Goal: Task Accomplishment & Management: Manage account settings

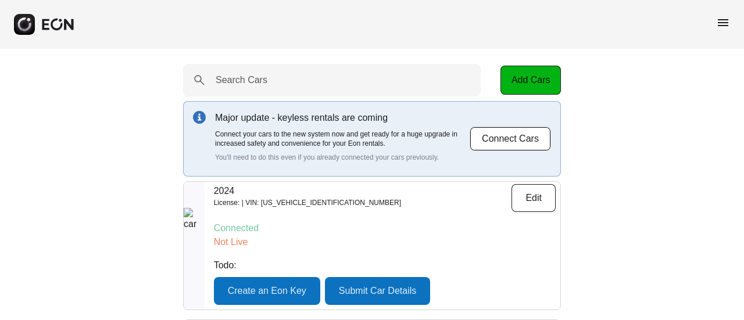
click at [466, 44] on div "menu" at bounding box center [372, 24] width 744 height 49
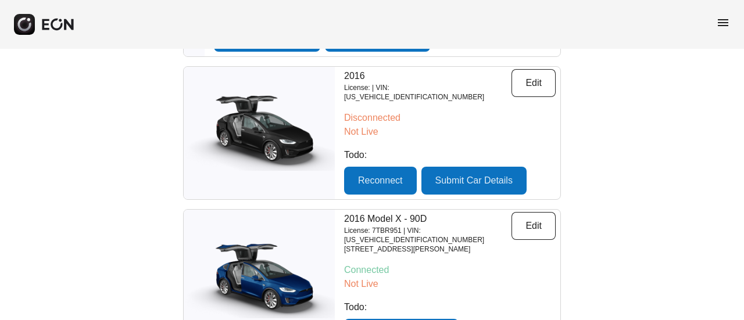
scroll to position [349, 0]
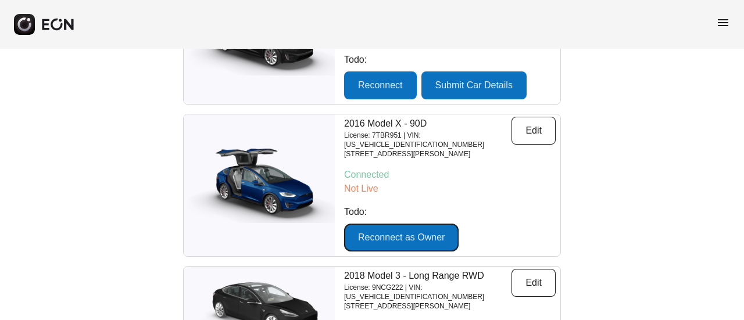
click at [436, 224] on button "Reconnect as Owner" at bounding box center [401, 238] width 114 height 28
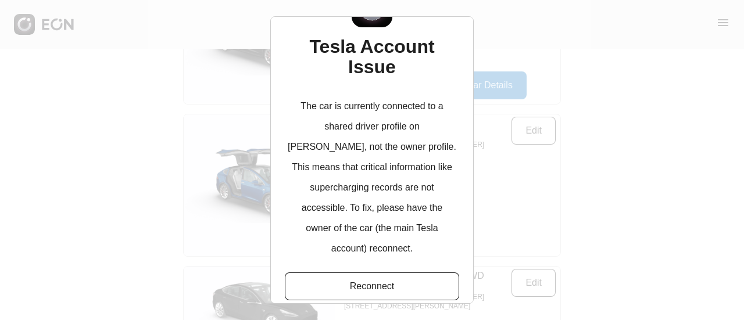
scroll to position [63, 0]
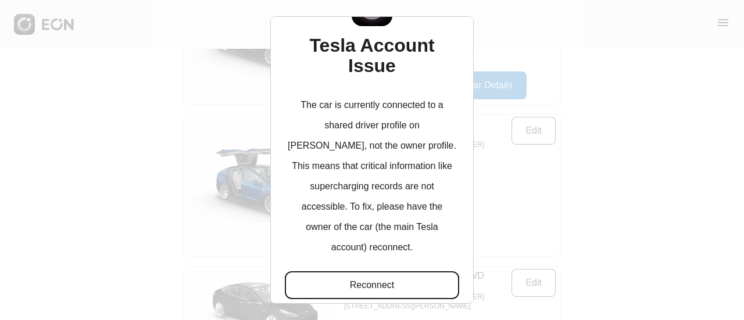
click at [367, 271] on button "Reconnect" at bounding box center [372, 285] width 174 height 28
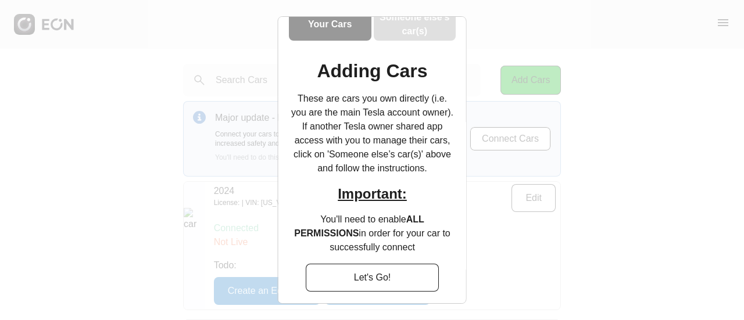
scroll to position [78, 0]
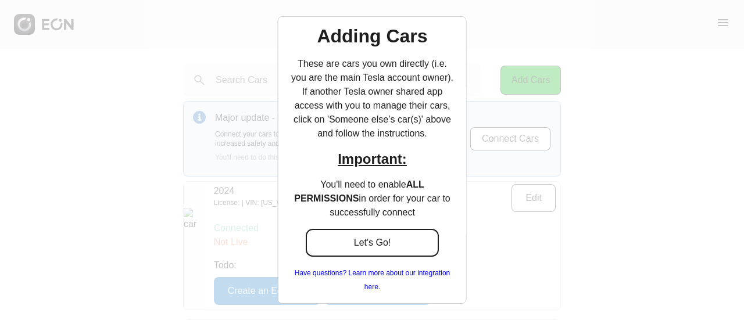
click at [387, 243] on button "Let's Go!" at bounding box center [372, 243] width 134 height 28
